Goal: Task Accomplishment & Management: Use online tool/utility

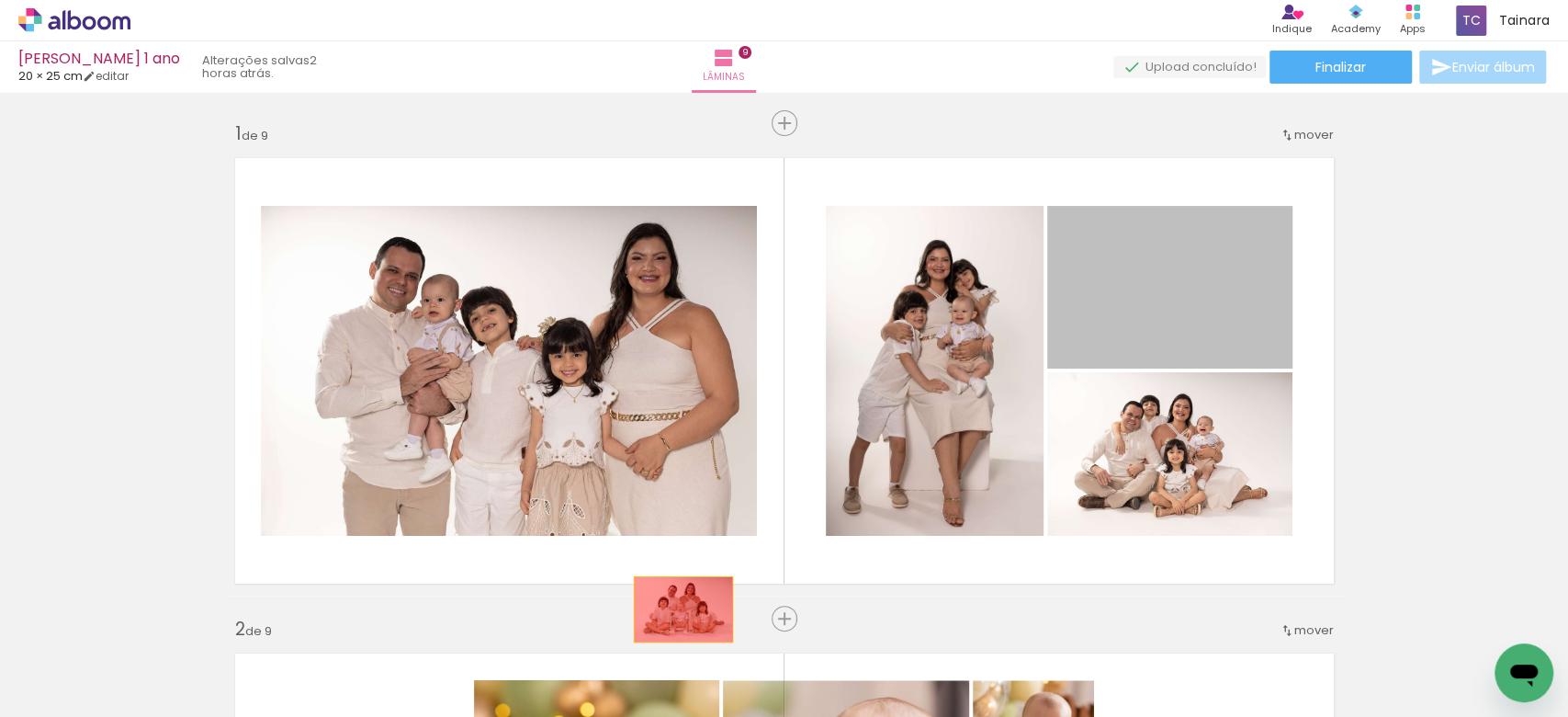
drag, startPoint x: 1186, startPoint y: 328, endPoint x: 668, endPoint y: 623, distance: 596.1
click at [671, 621] on quentale-workspace at bounding box center [784, 358] width 1568 height 717
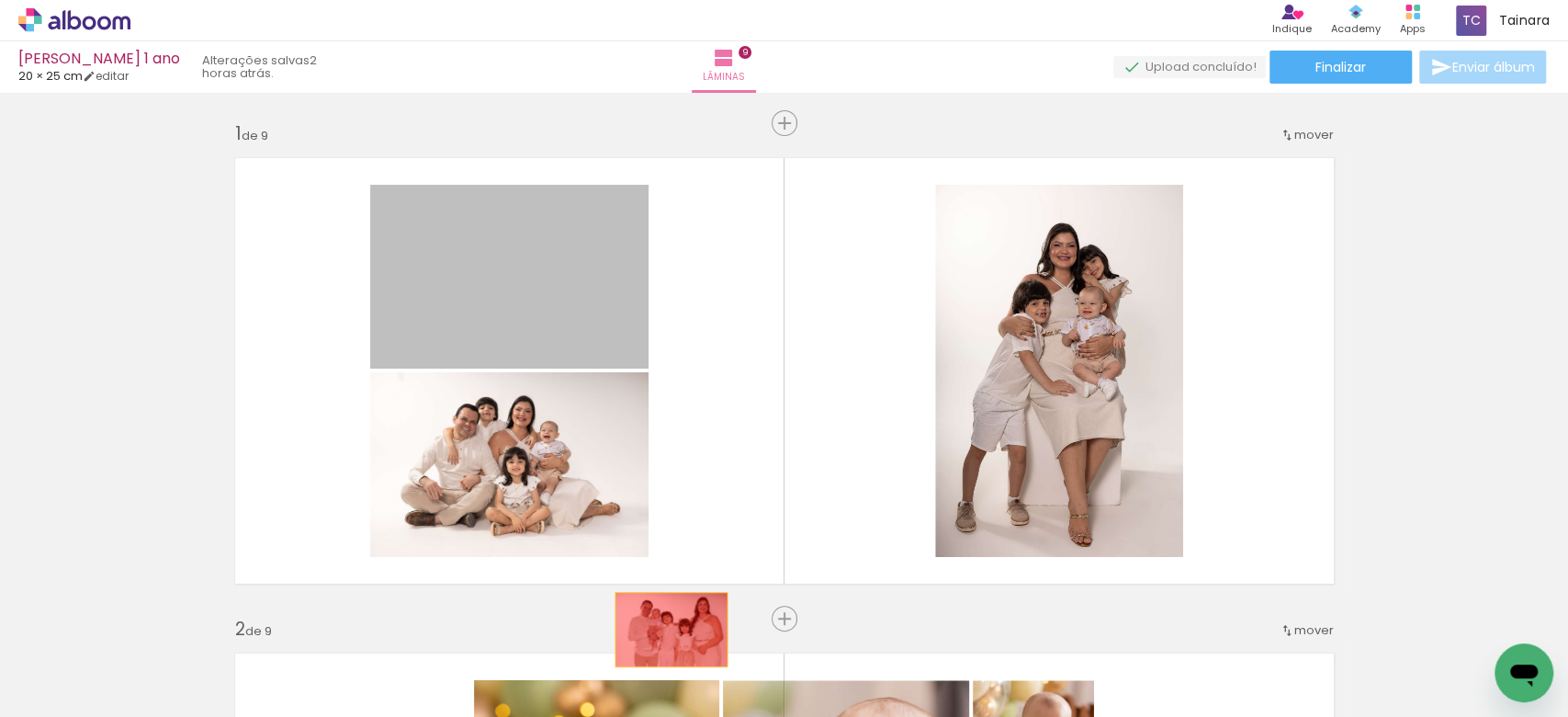
drag, startPoint x: 601, startPoint y: 342, endPoint x: 662, endPoint y: 642, distance: 306.1
click at [662, 642] on quentale-workspace at bounding box center [784, 358] width 1568 height 717
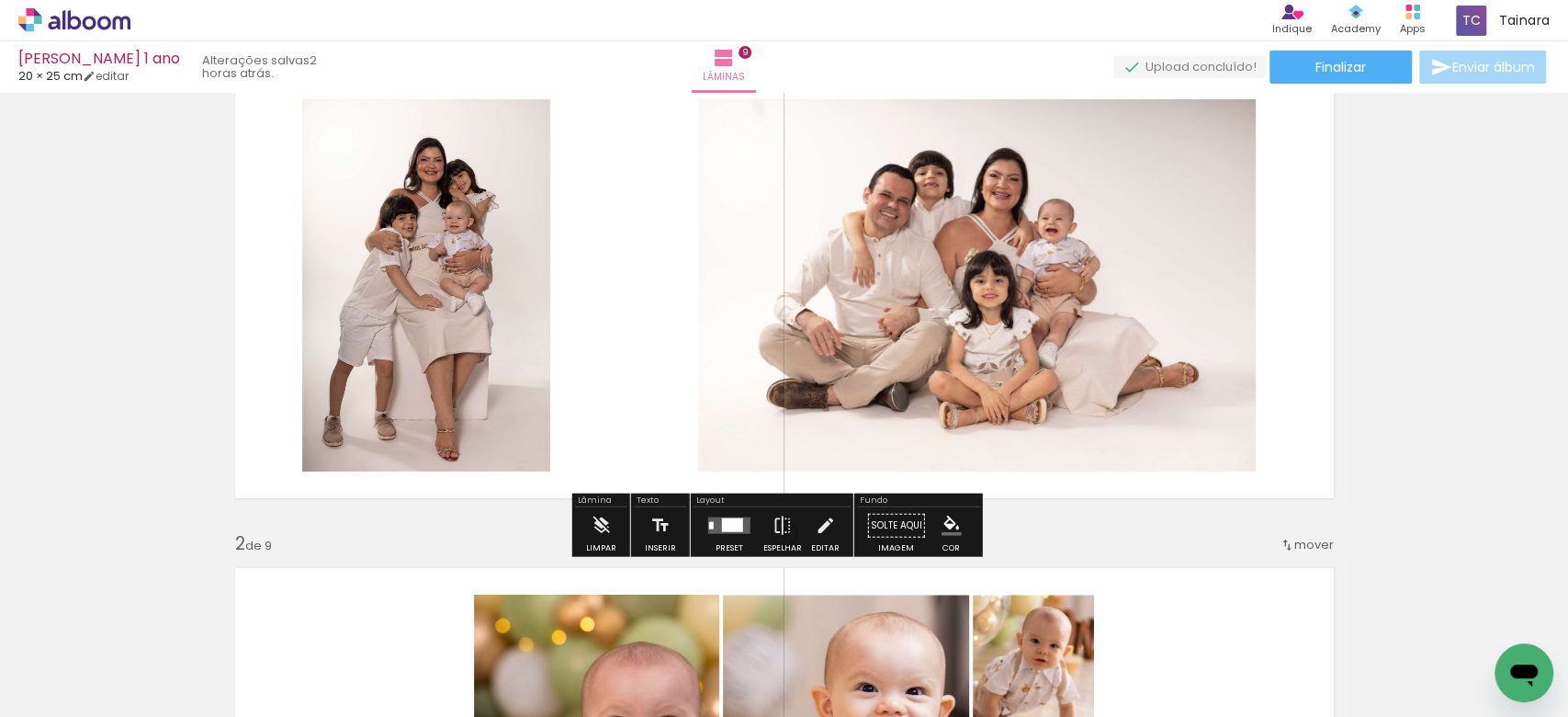
scroll to position [122, 0]
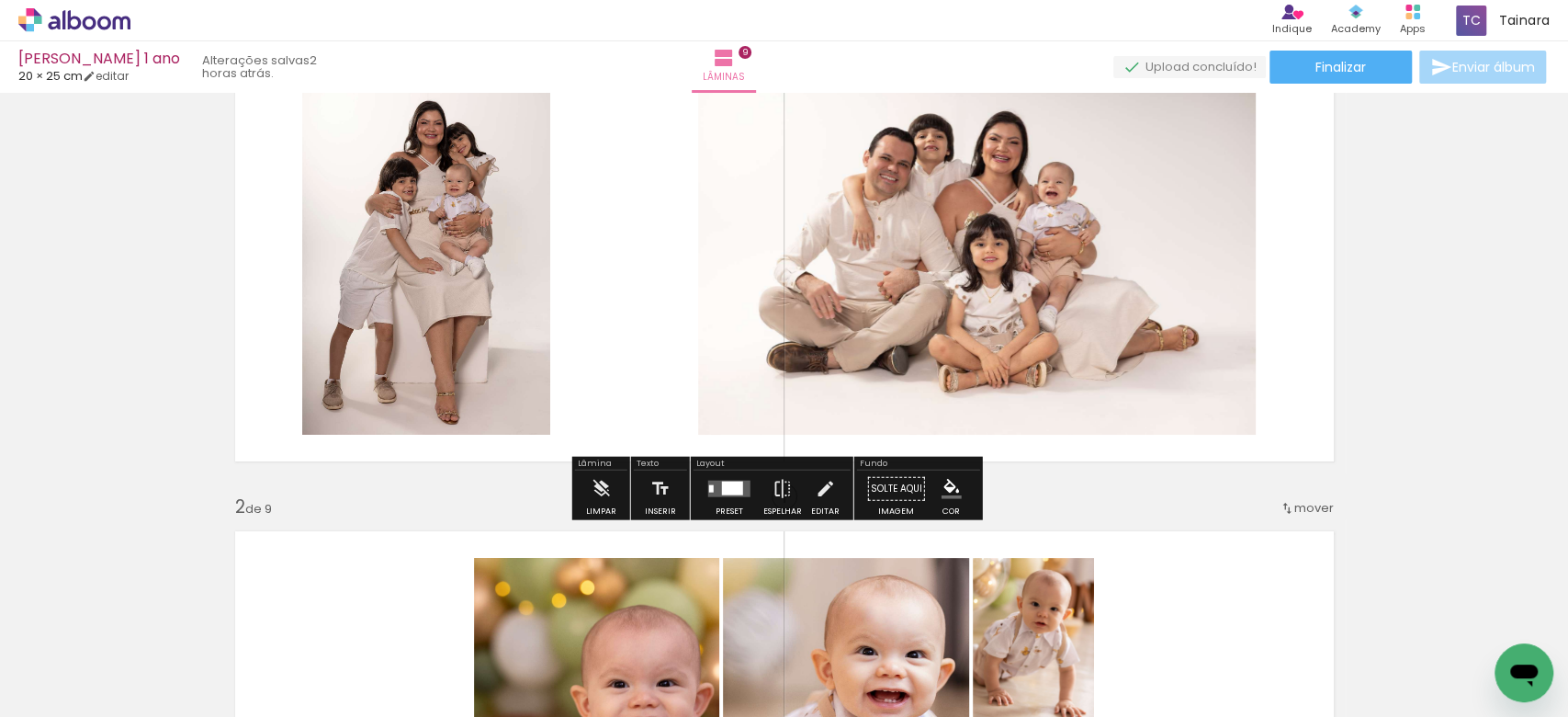
click at [723, 484] on div at bounding box center [733, 489] width 21 height 14
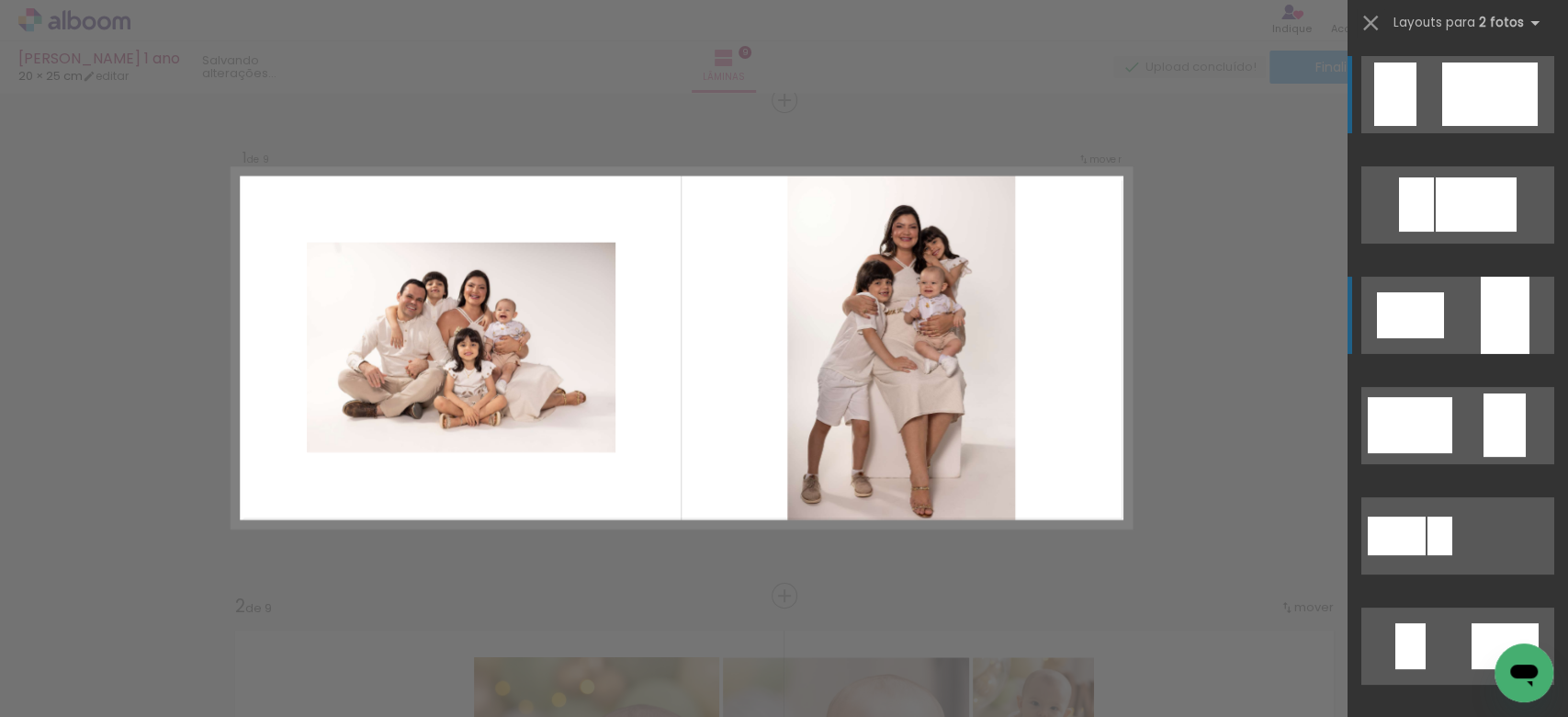
scroll to position [22, 0]
click at [1503, 334] on div at bounding box center [1505, 315] width 49 height 77
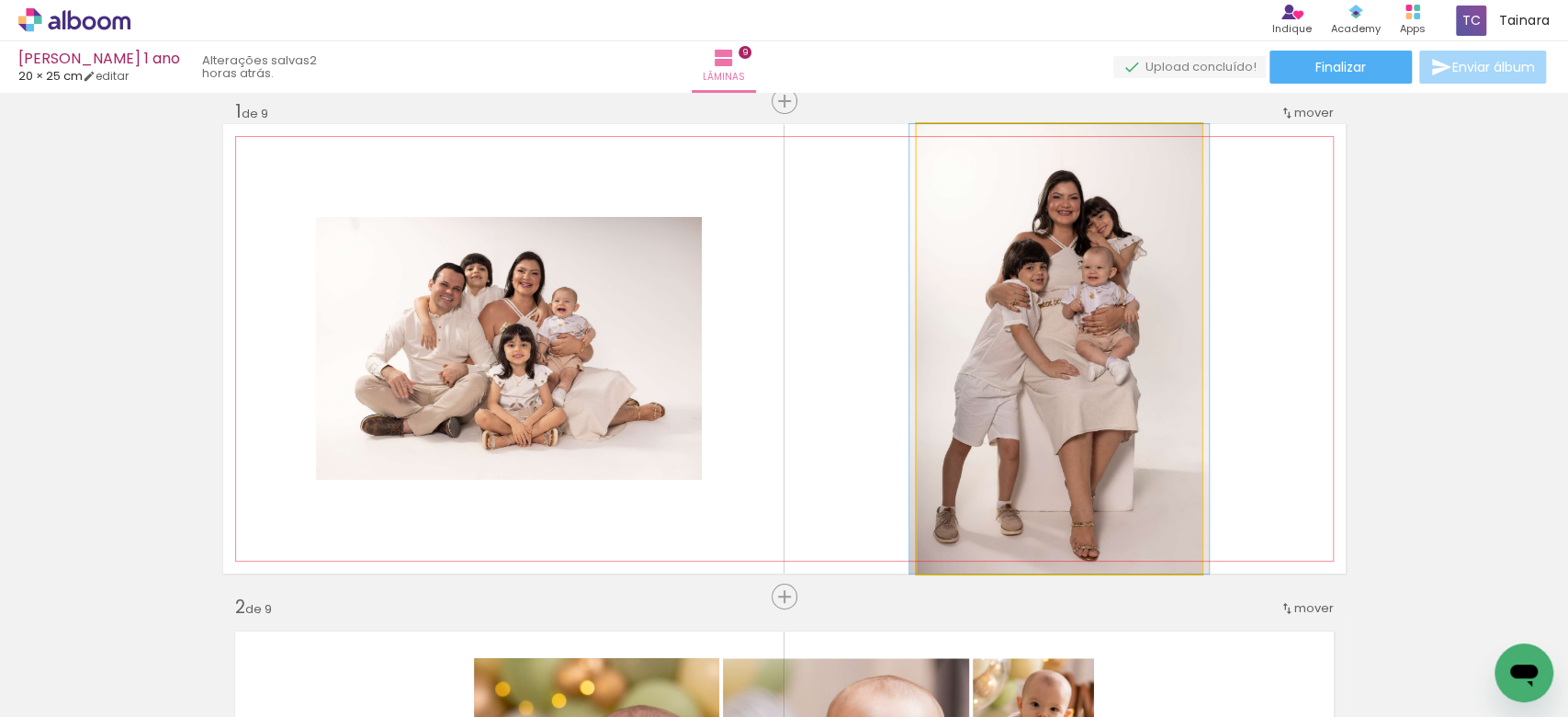
click at [1139, 395] on quentale-photo at bounding box center [1058, 349] width 284 height 450
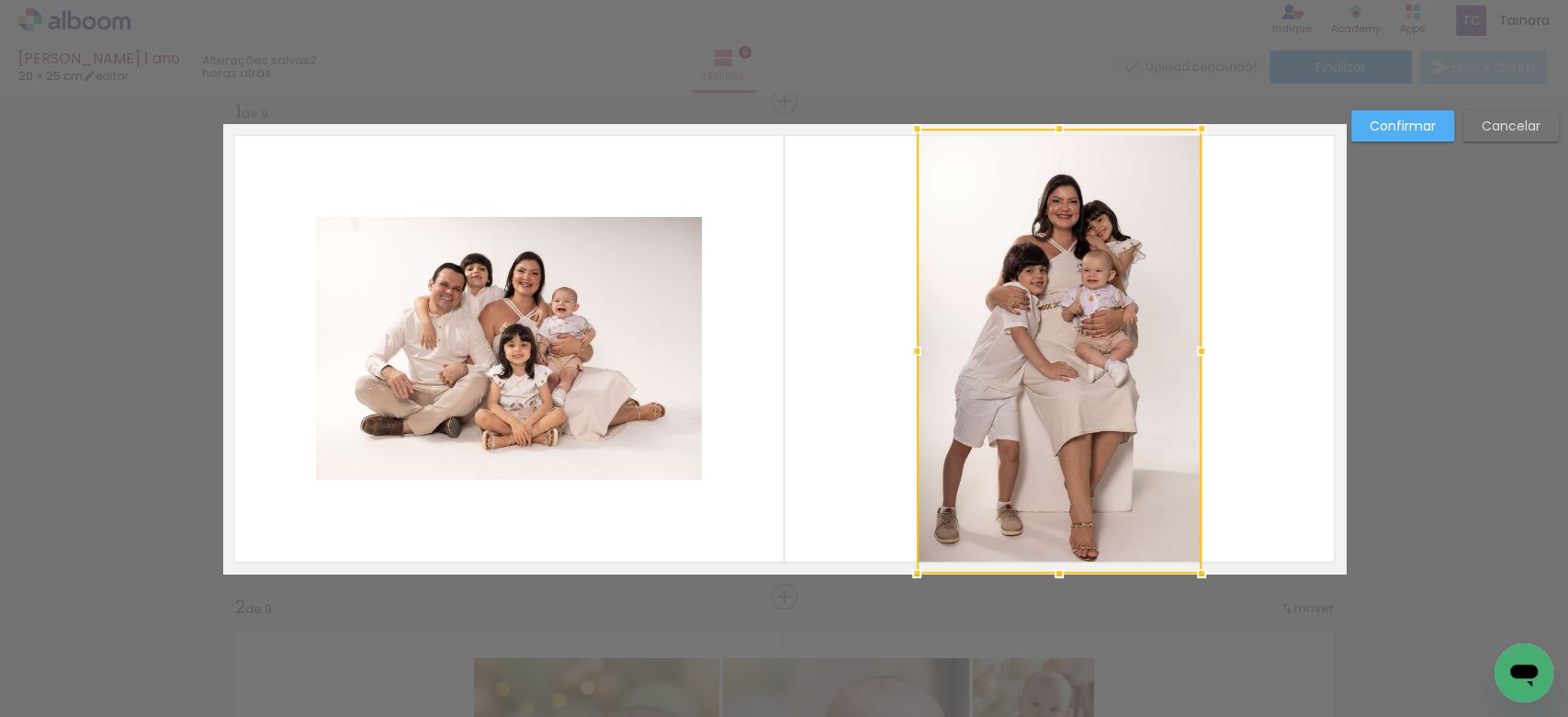
drag, startPoint x: 1050, startPoint y: 119, endPoint x: 1060, endPoint y: 131, distance: 15.6
click at [1060, 131] on div at bounding box center [1059, 129] width 37 height 37
drag, startPoint x: 1048, startPoint y: 584, endPoint x: 1059, endPoint y: 560, distance: 26.4
click at [1059, 560] on div at bounding box center [1059, 571] width 37 height 37
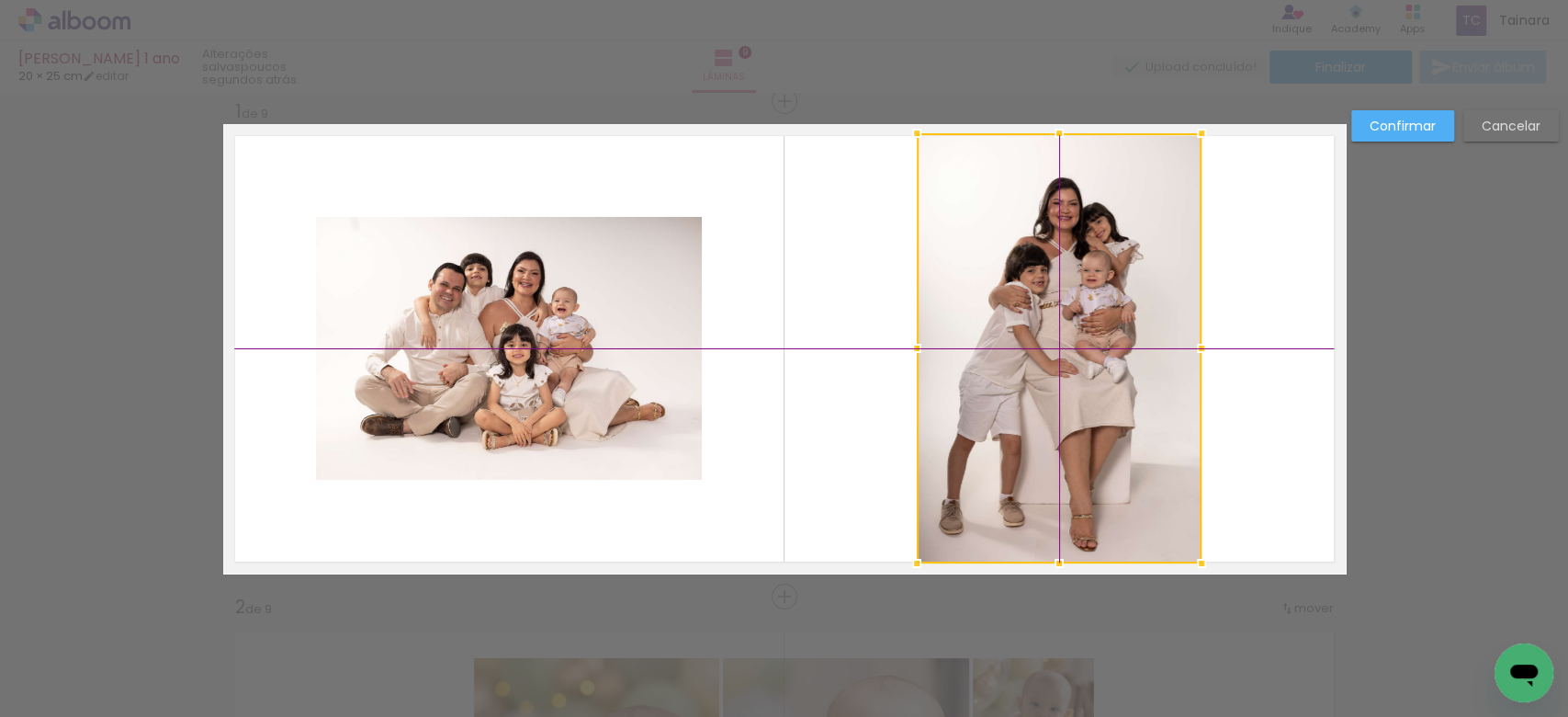
click at [1028, 283] on div at bounding box center [1058, 348] width 284 height 430
click at [1226, 266] on quentale-layouter at bounding box center [784, 349] width 1122 height 450
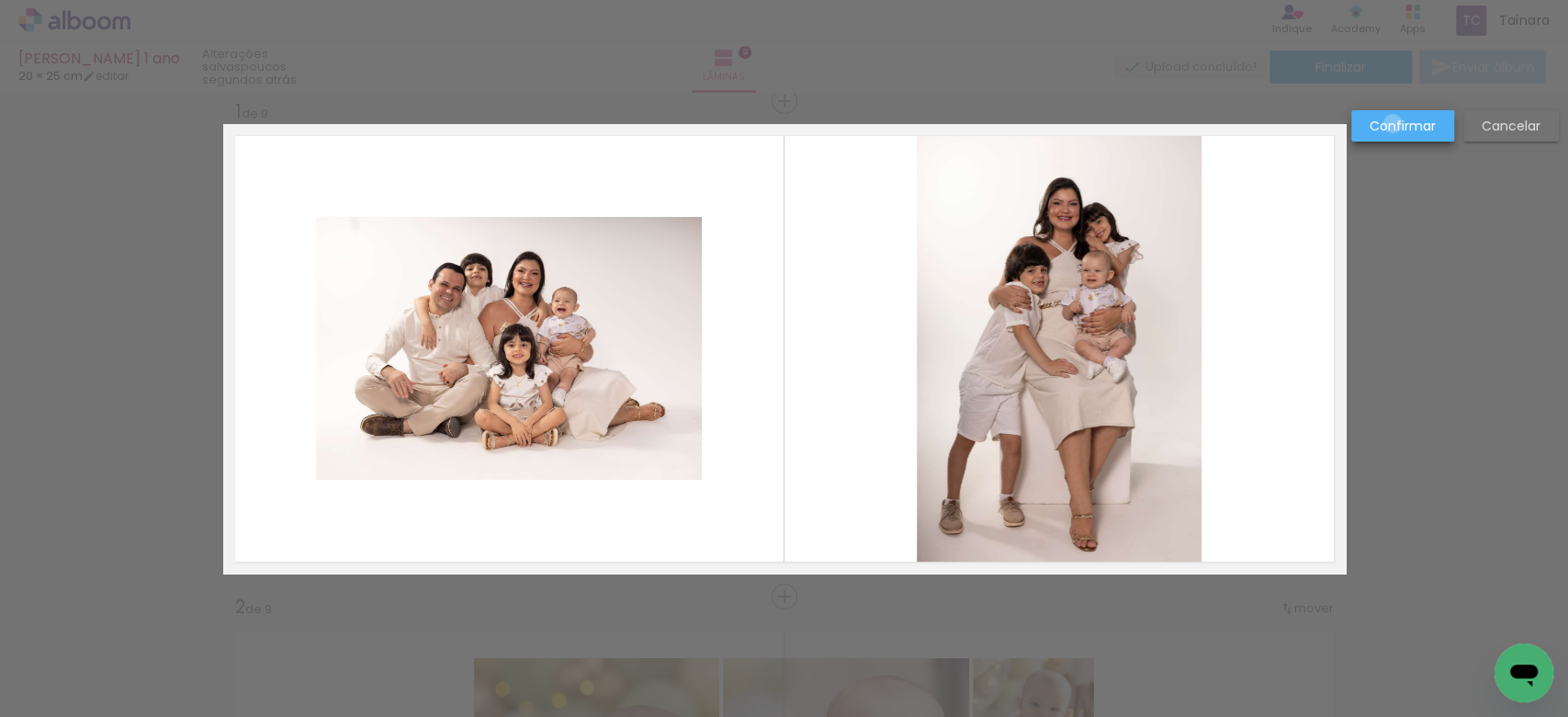
click at [0, 0] on slot "Confirmar" at bounding box center [0, 0] width 0 height 0
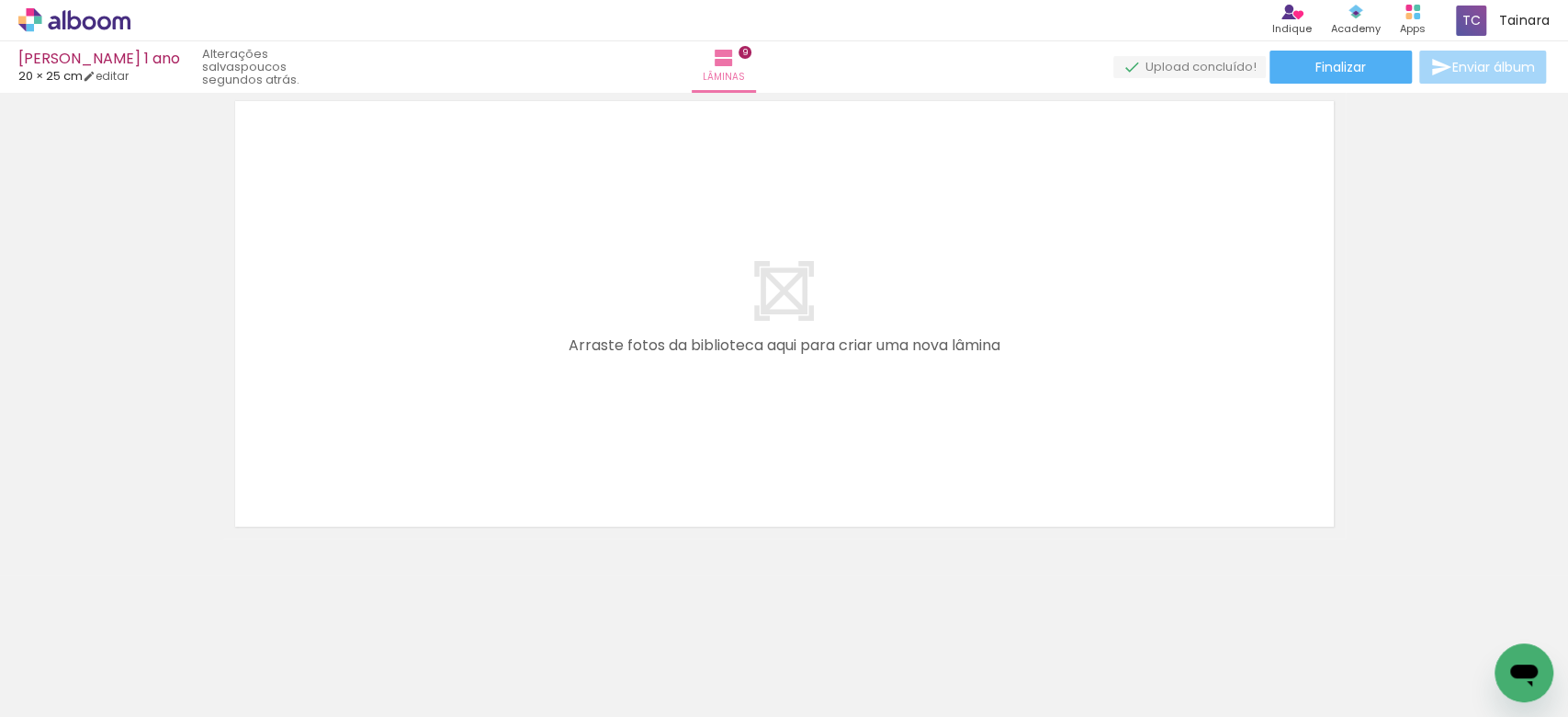
scroll to position [0, 0]
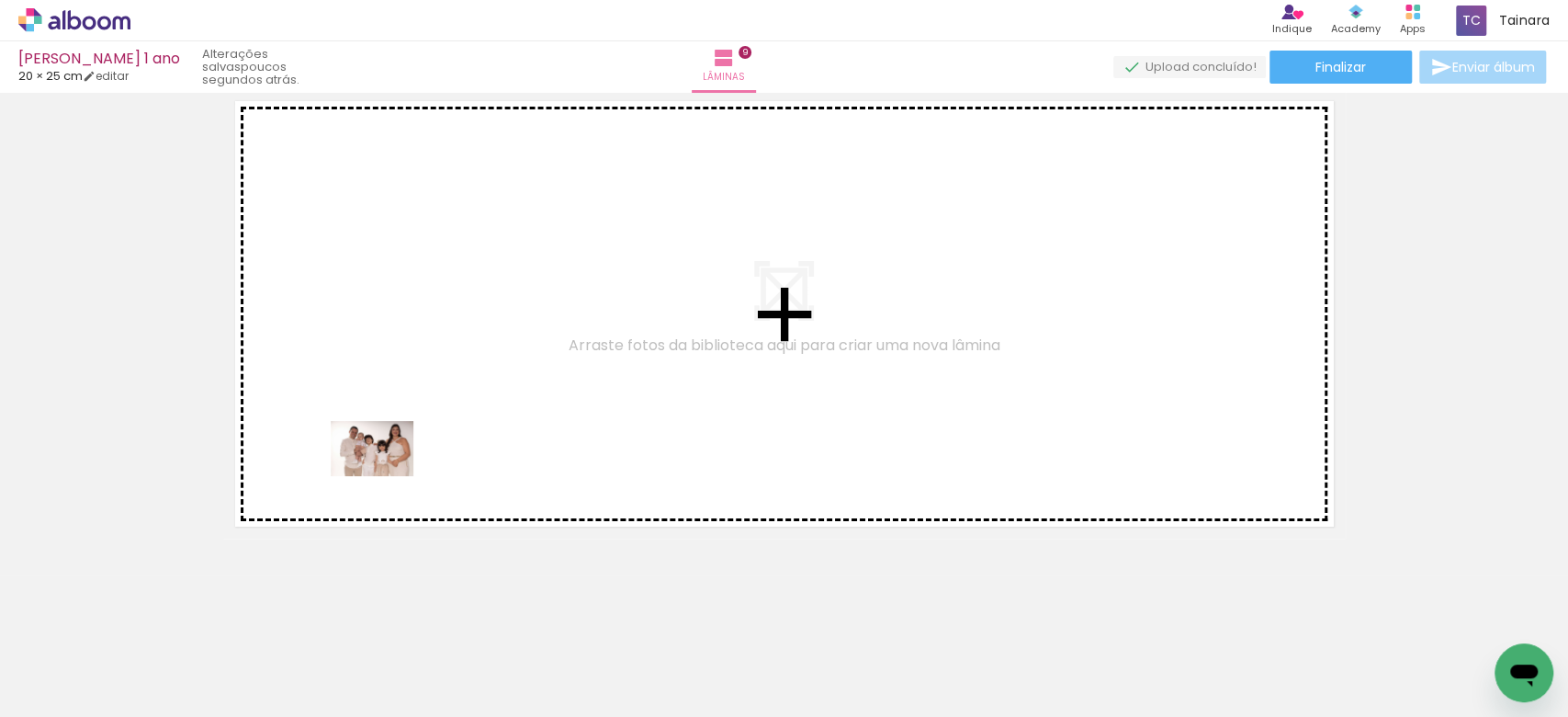
drag, startPoint x: 369, startPoint y: 605, endPoint x: 385, endPoint y: 476, distance: 130.0
click at [385, 476] on quentale-workspace at bounding box center [784, 358] width 1568 height 717
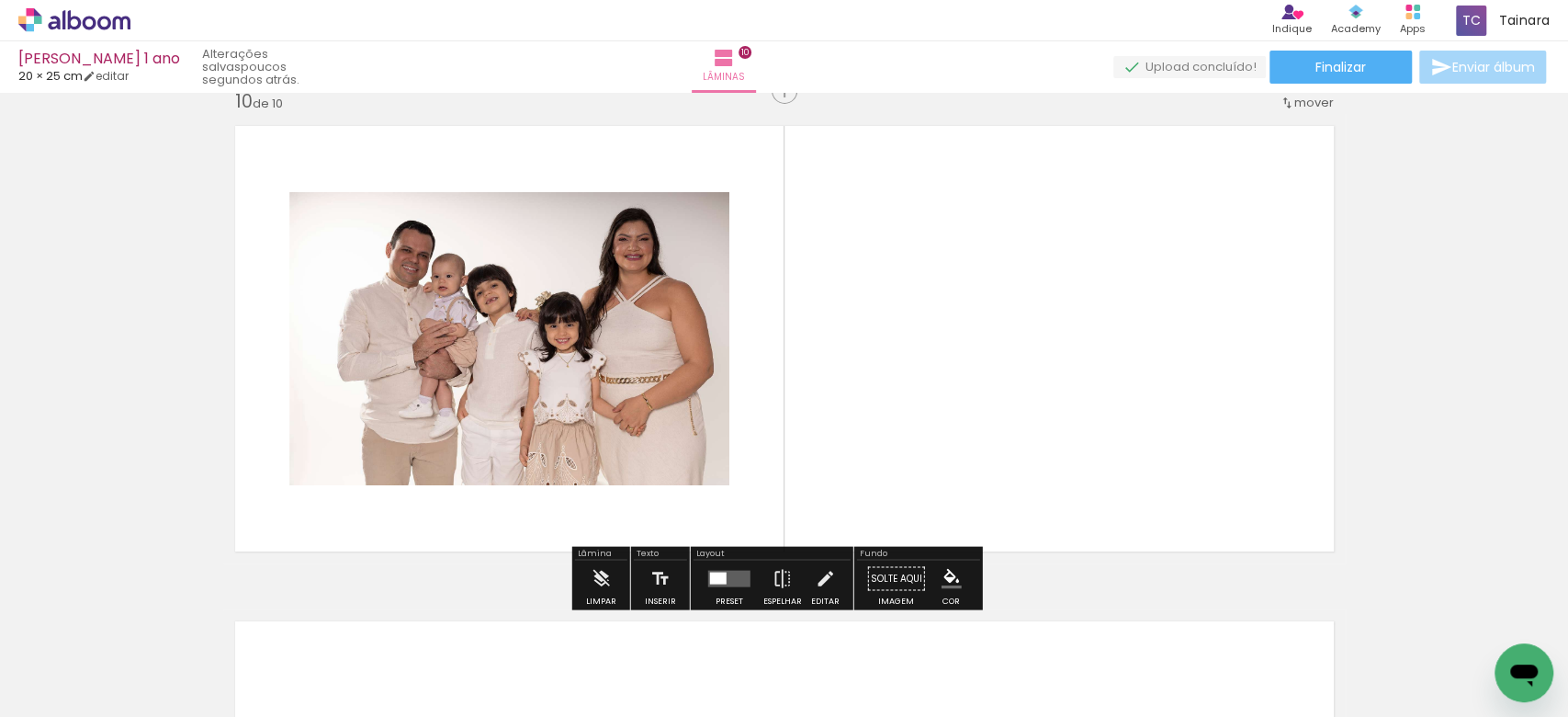
scroll to position [4482, 0]
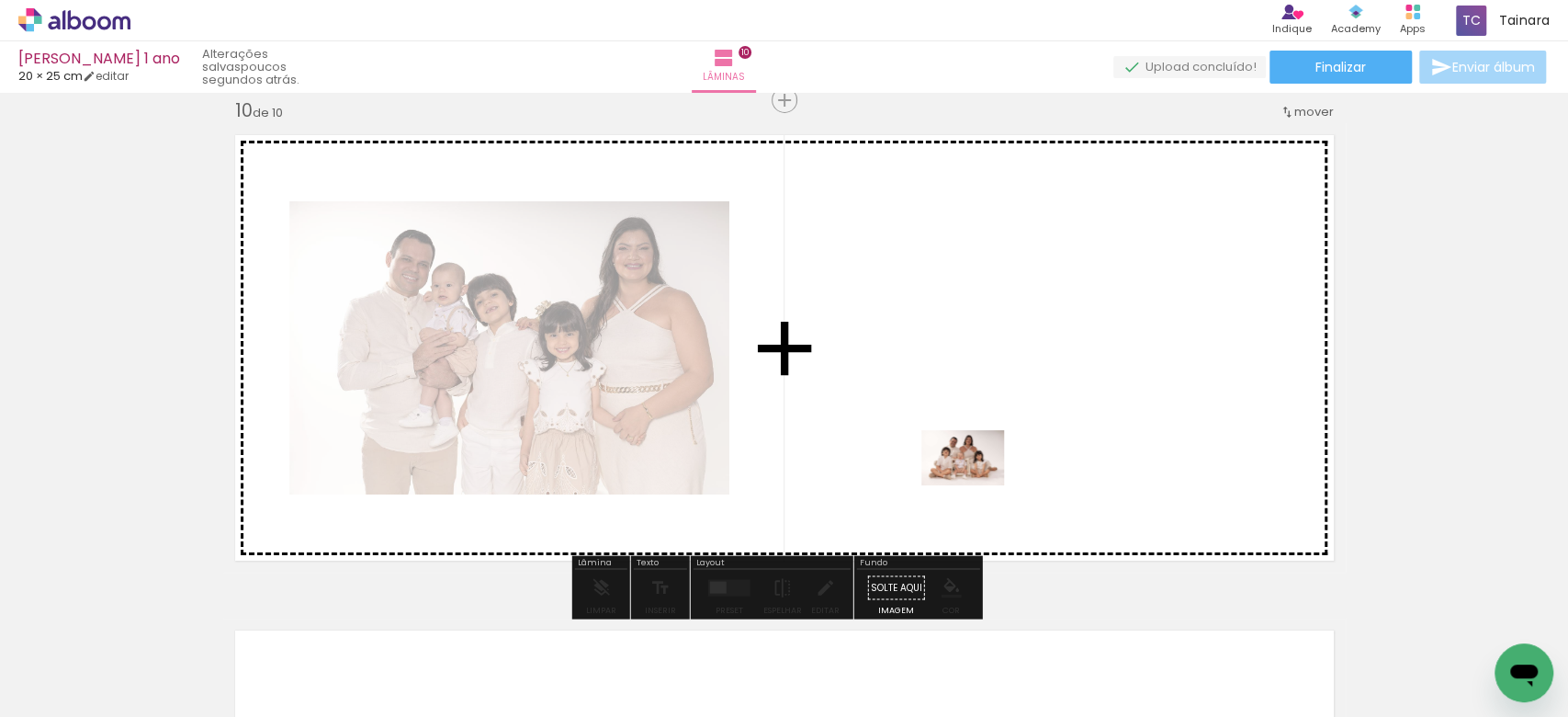
drag, startPoint x: 789, startPoint y: 546, endPoint x: 977, endPoint y: 486, distance: 197.3
click at [977, 486] on quentale-workspace at bounding box center [784, 358] width 1568 height 717
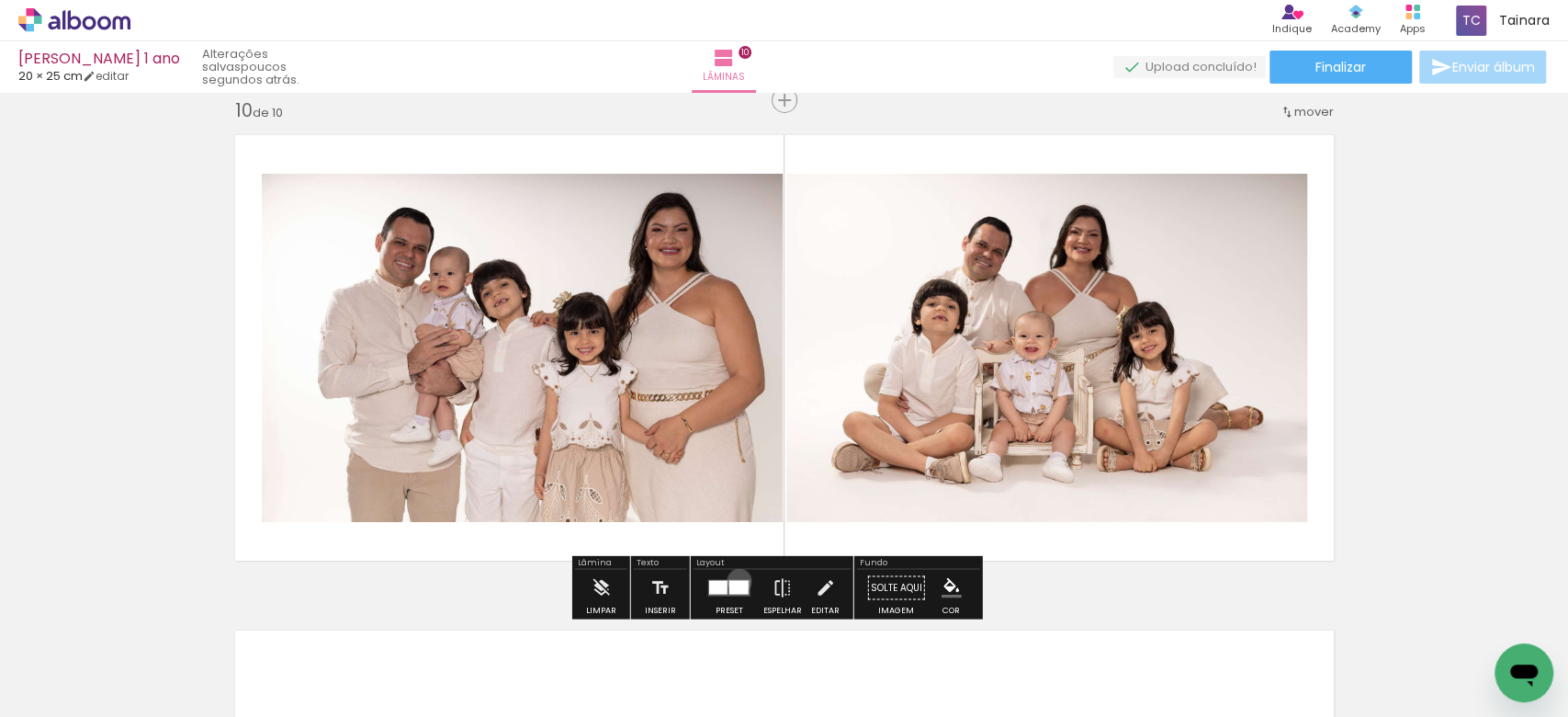
click at [735, 581] on div at bounding box center [739, 588] width 19 height 14
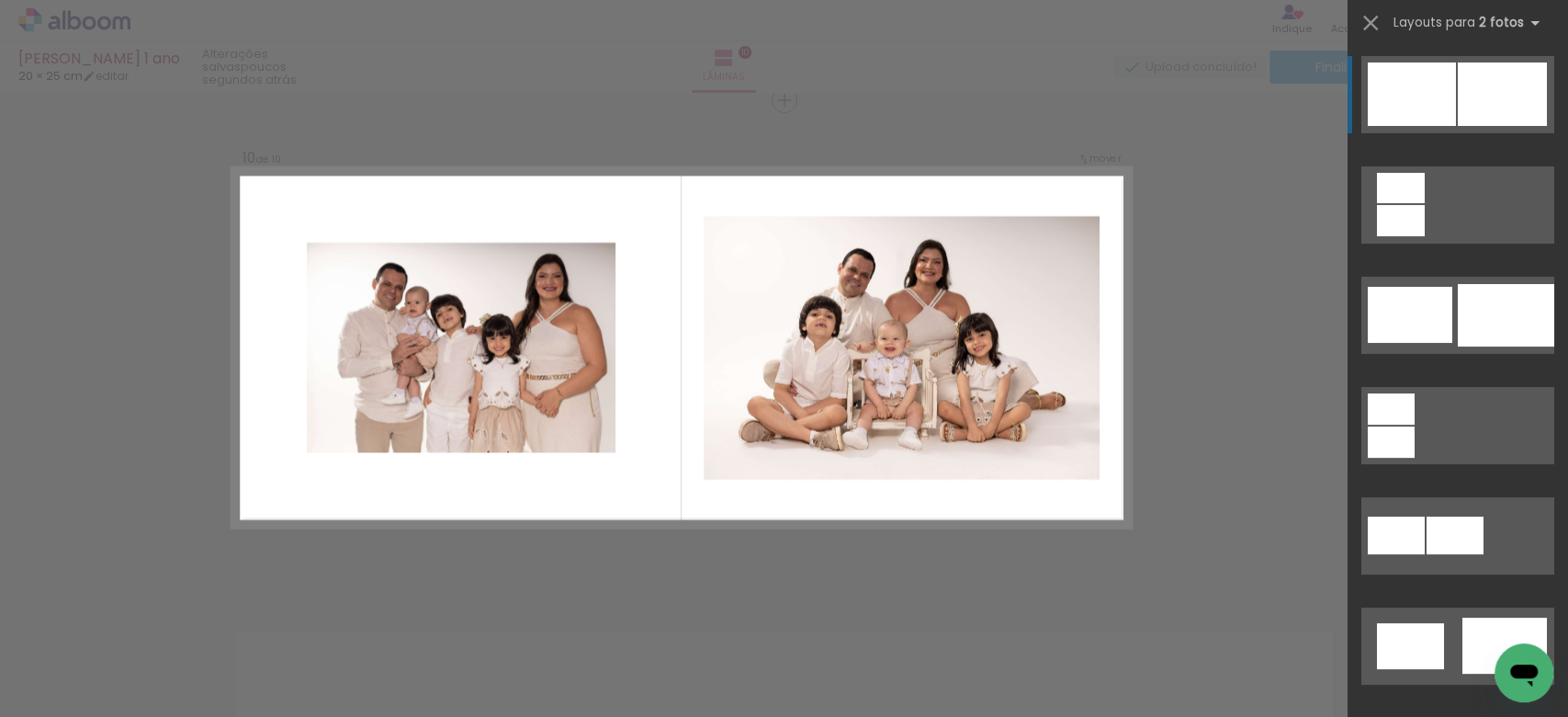
scroll to position [490, 0]
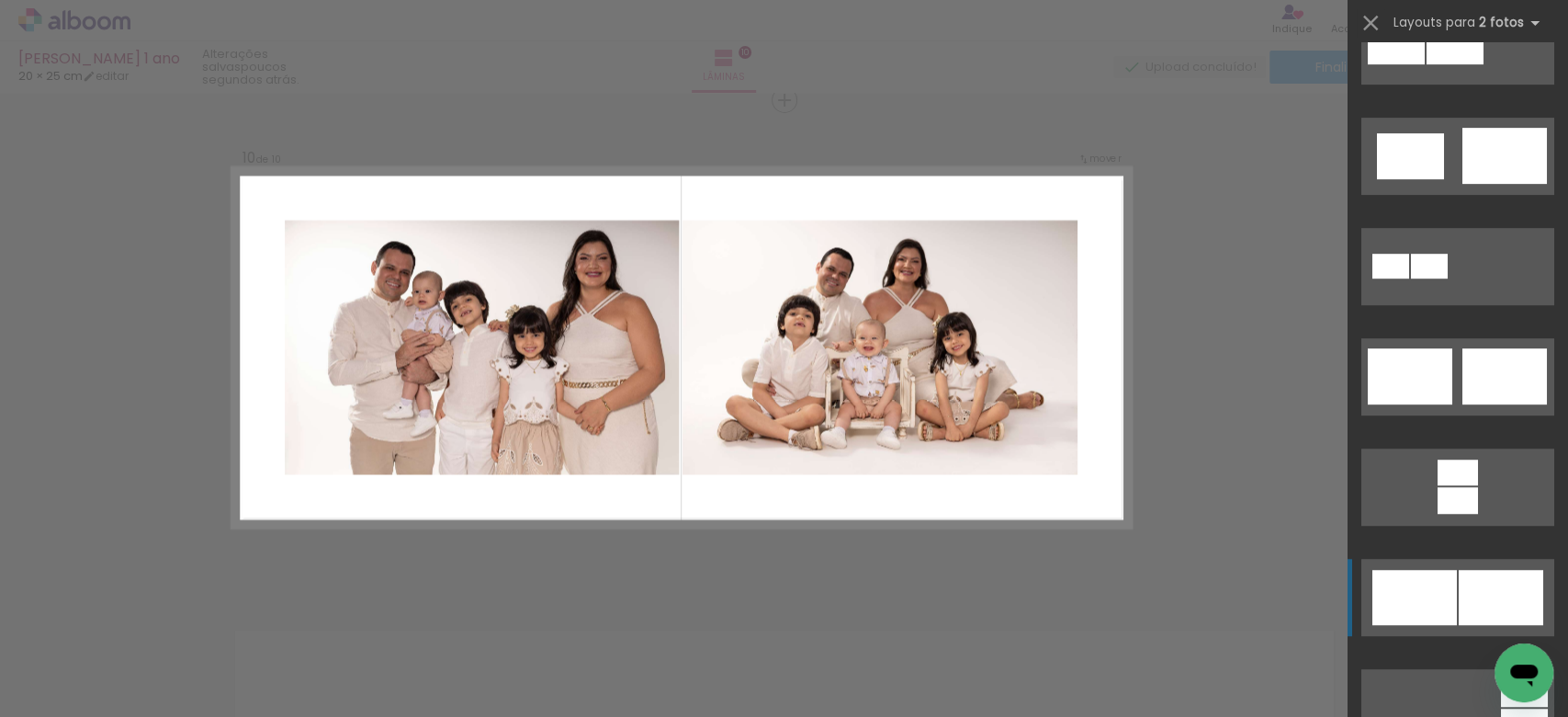
drag, startPoint x: 1470, startPoint y: 587, endPoint x: 1460, endPoint y: 598, distance: 14.9
click at [1461, 598] on div at bounding box center [1500, 598] width 84 height 55
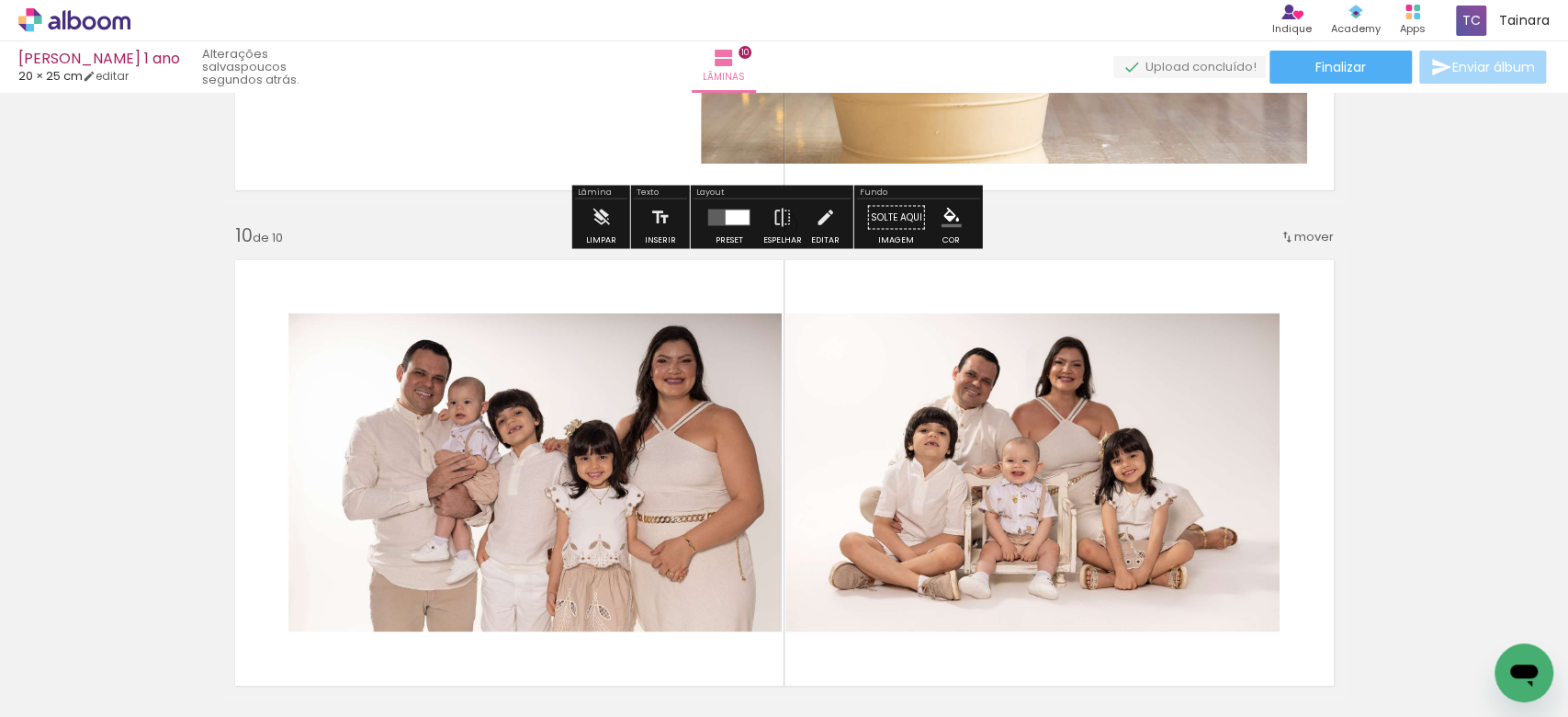
scroll to position [4236, 0]
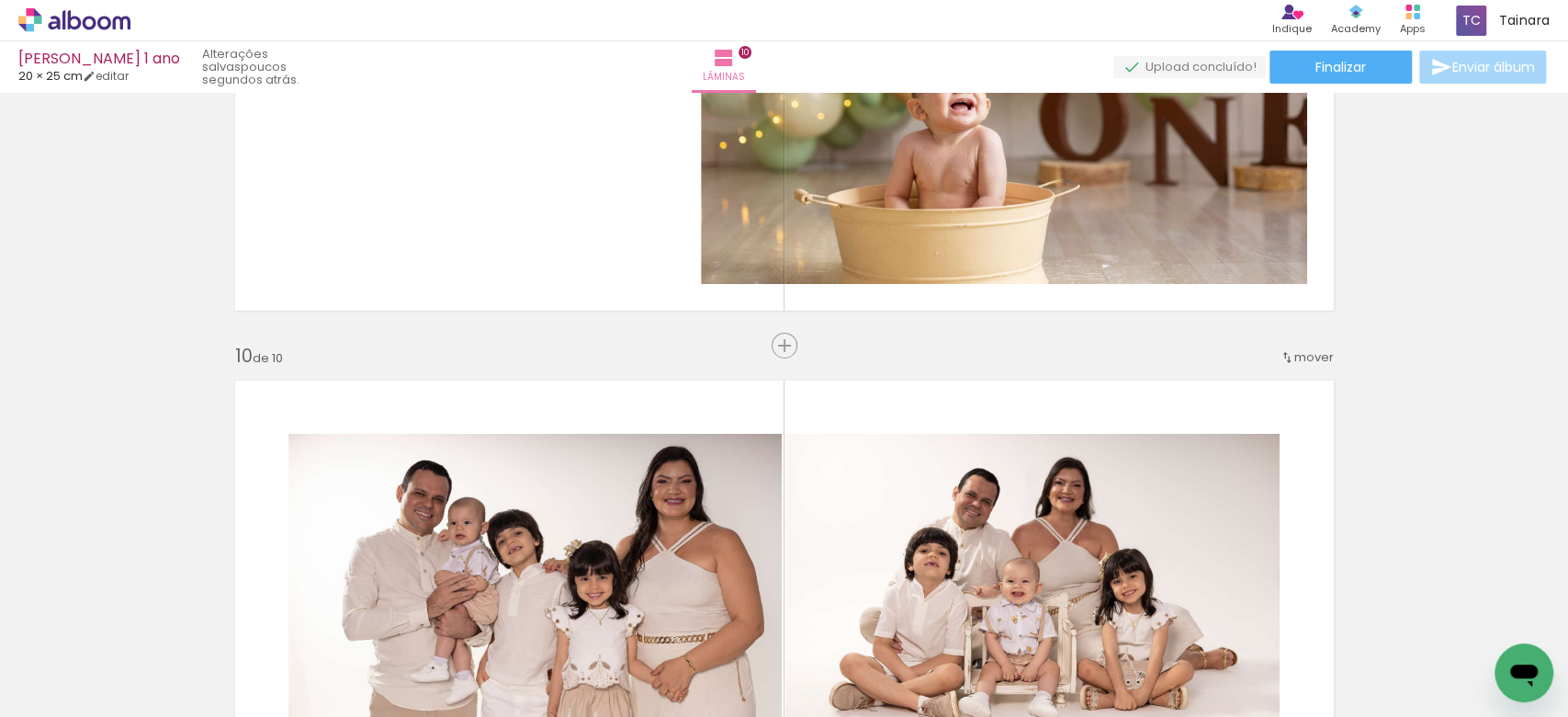
click at [1290, 366] on div "mover" at bounding box center [1307, 357] width 54 height 30
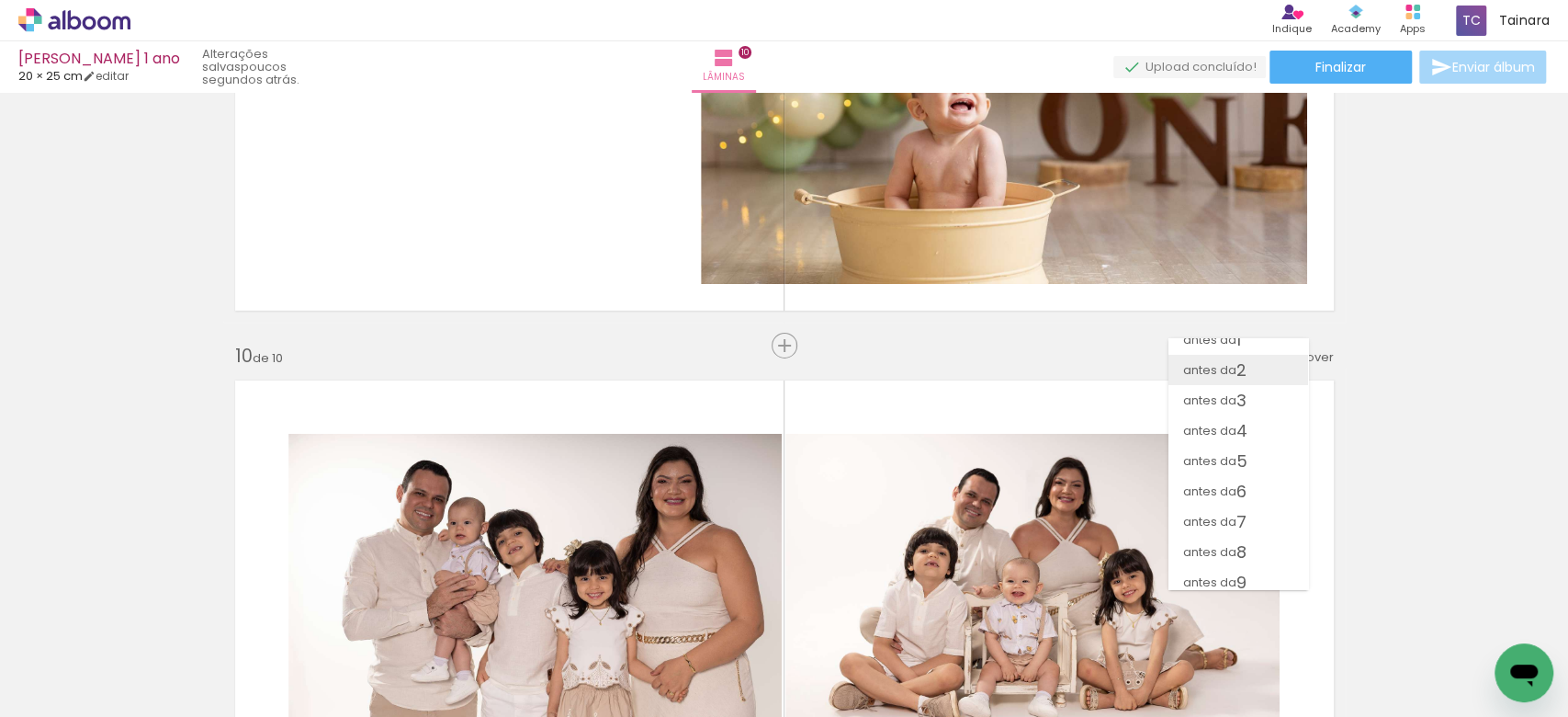
scroll to position [0, 0]
click at [1250, 383] on paper-item "antes da 2" at bounding box center [1238, 383] width 140 height 30
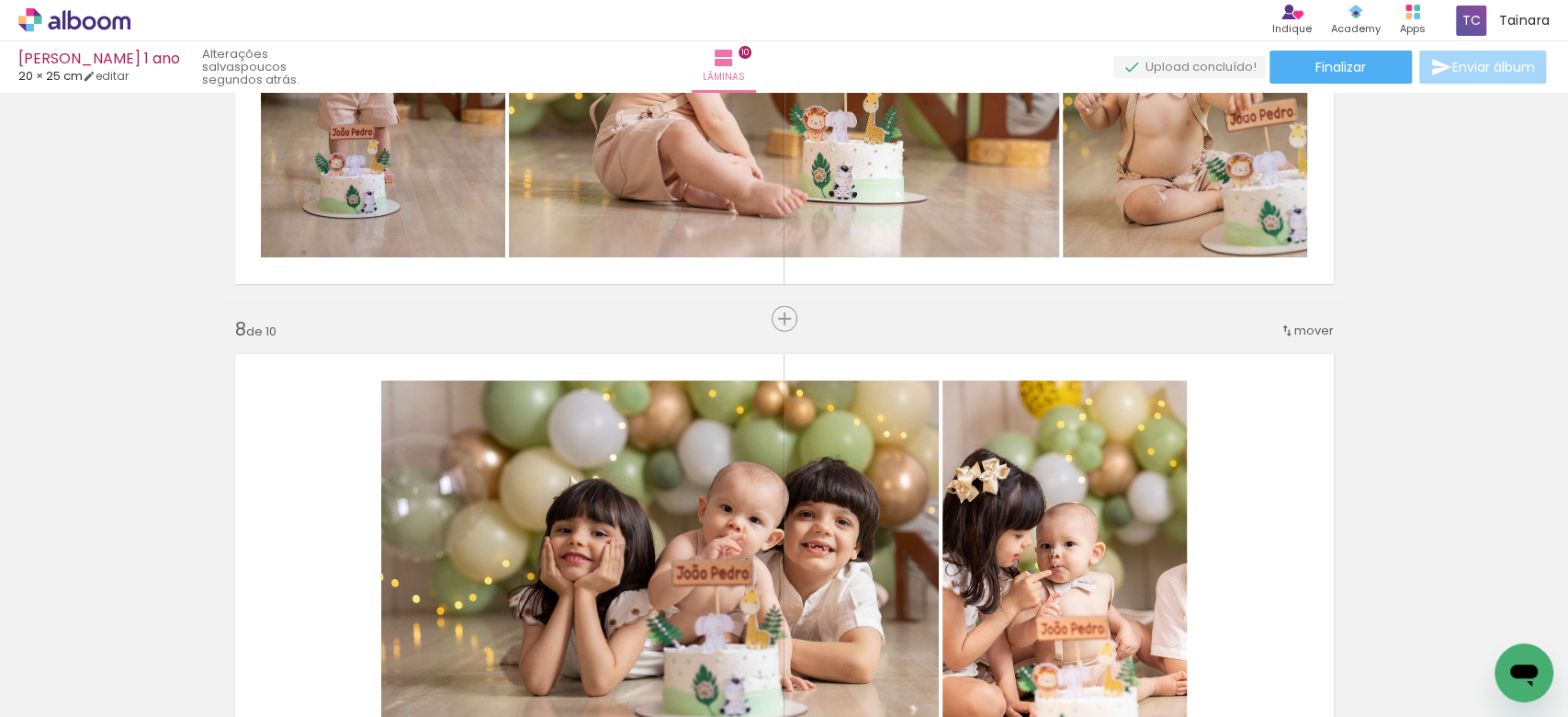
scroll to position [3309, 0]
